Goal: Transaction & Acquisition: Obtain resource

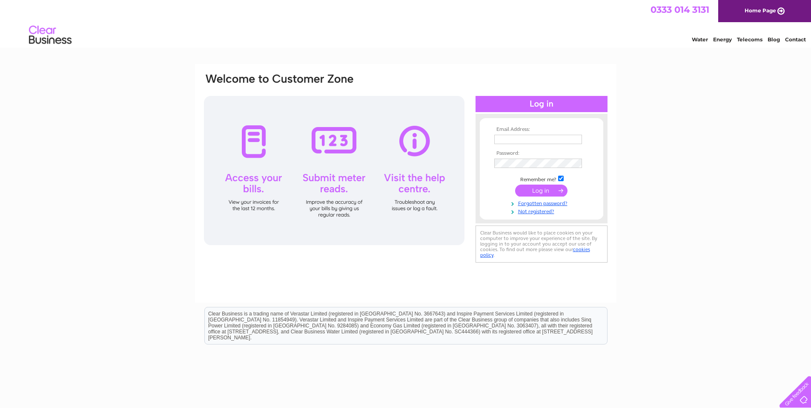
type input "[EMAIL_ADDRESS][DOMAIN_NAME]"
click at [536, 192] on input "submit" at bounding box center [541, 190] width 52 height 12
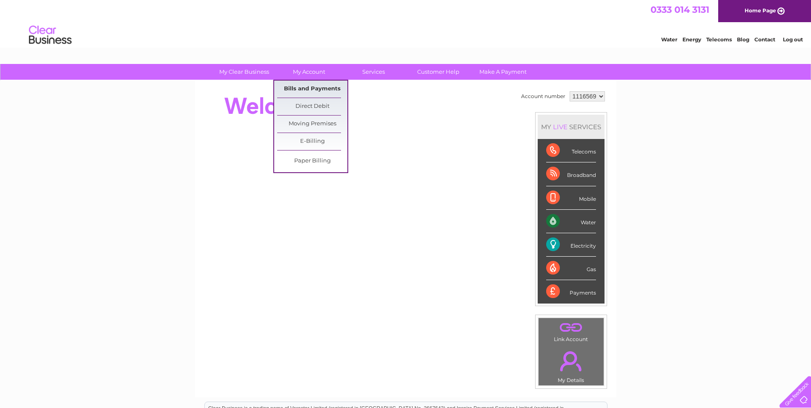
click at [309, 89] on link "Bills and Payments" at bounding box center [312, 89] width 70 height 17
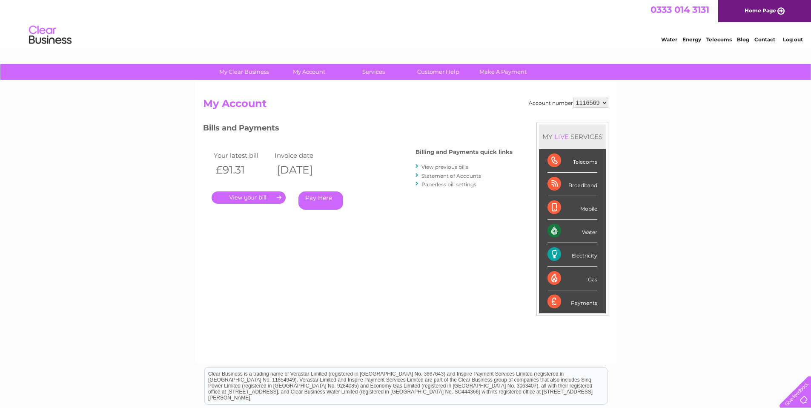
click at [250, 198] on link "." at bounding box center [249, 197] width 74 height 12
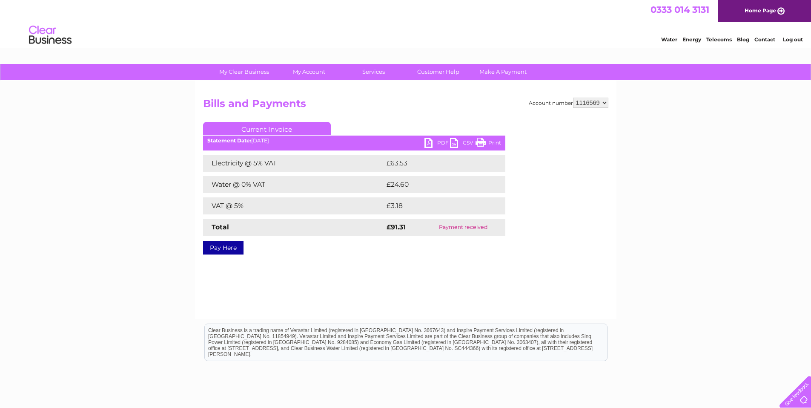
click at [434, 141] on link "PDF" at bounding box center [438, 144] width 26 height 12
